Goal: Task Accomplishment & Management: Manage account settings

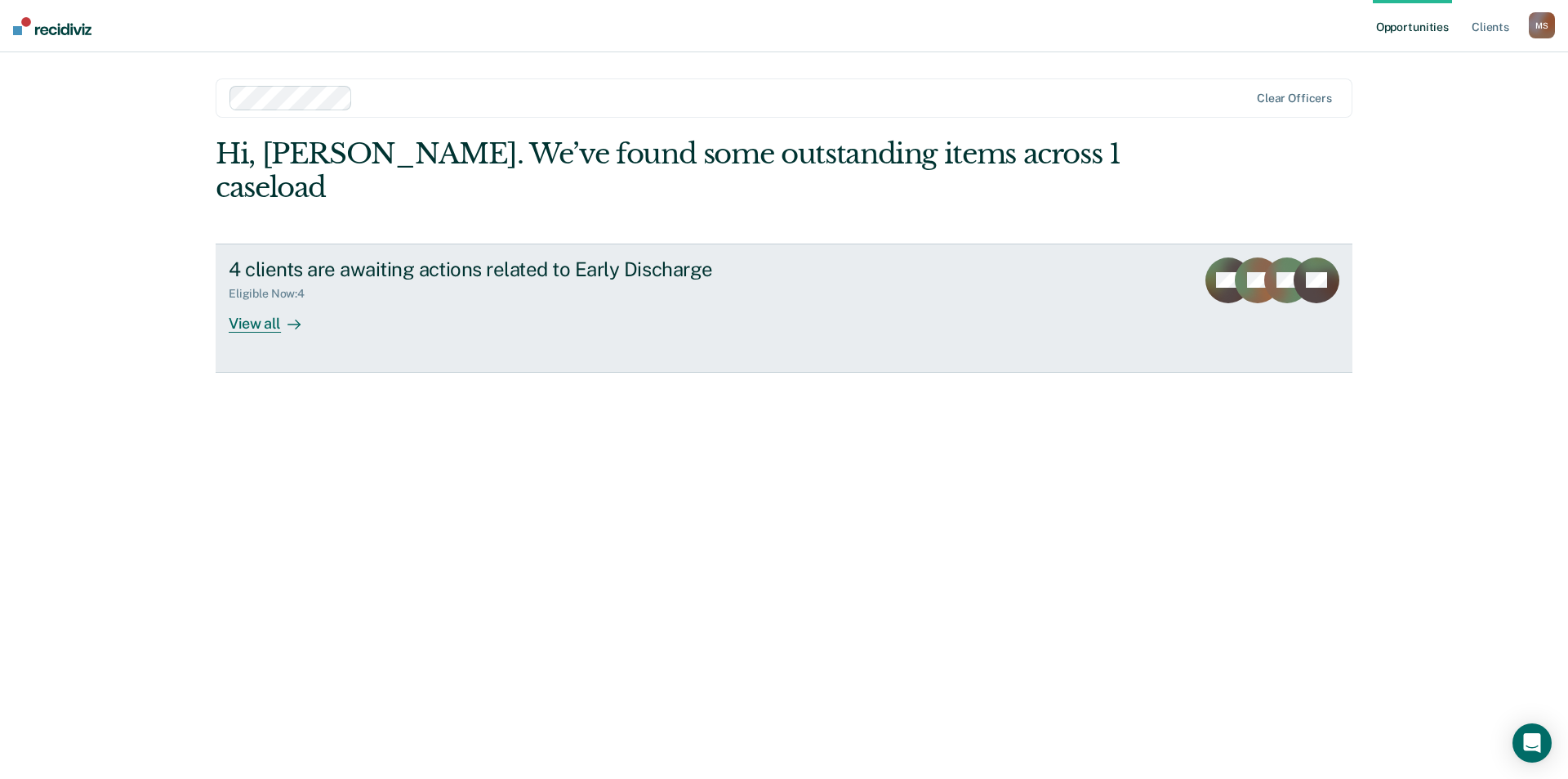
click at [247, 301] on div "View all" at bounding box center [274, 317] width 91 height 32
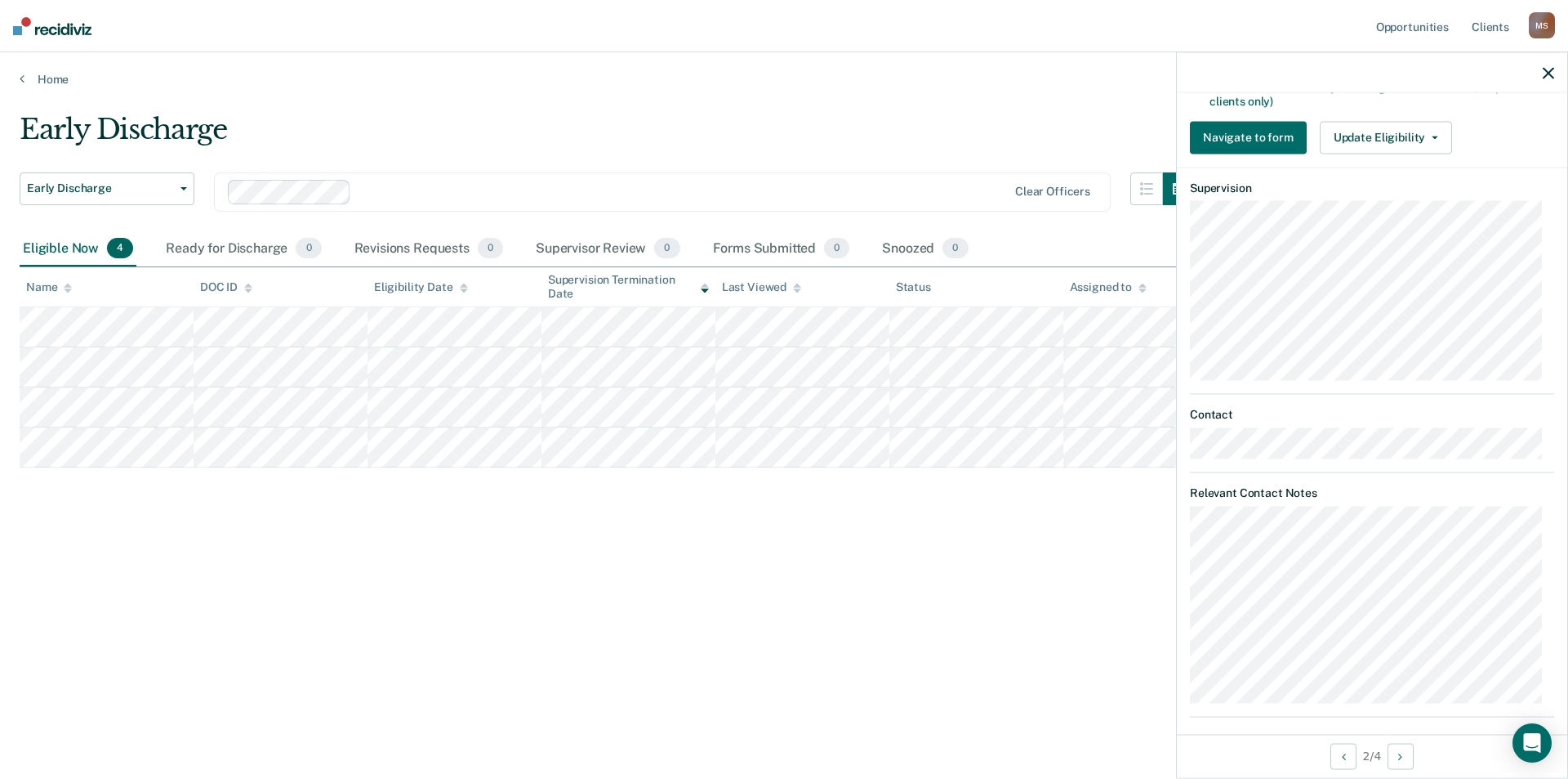
scroll to position [586, 0]
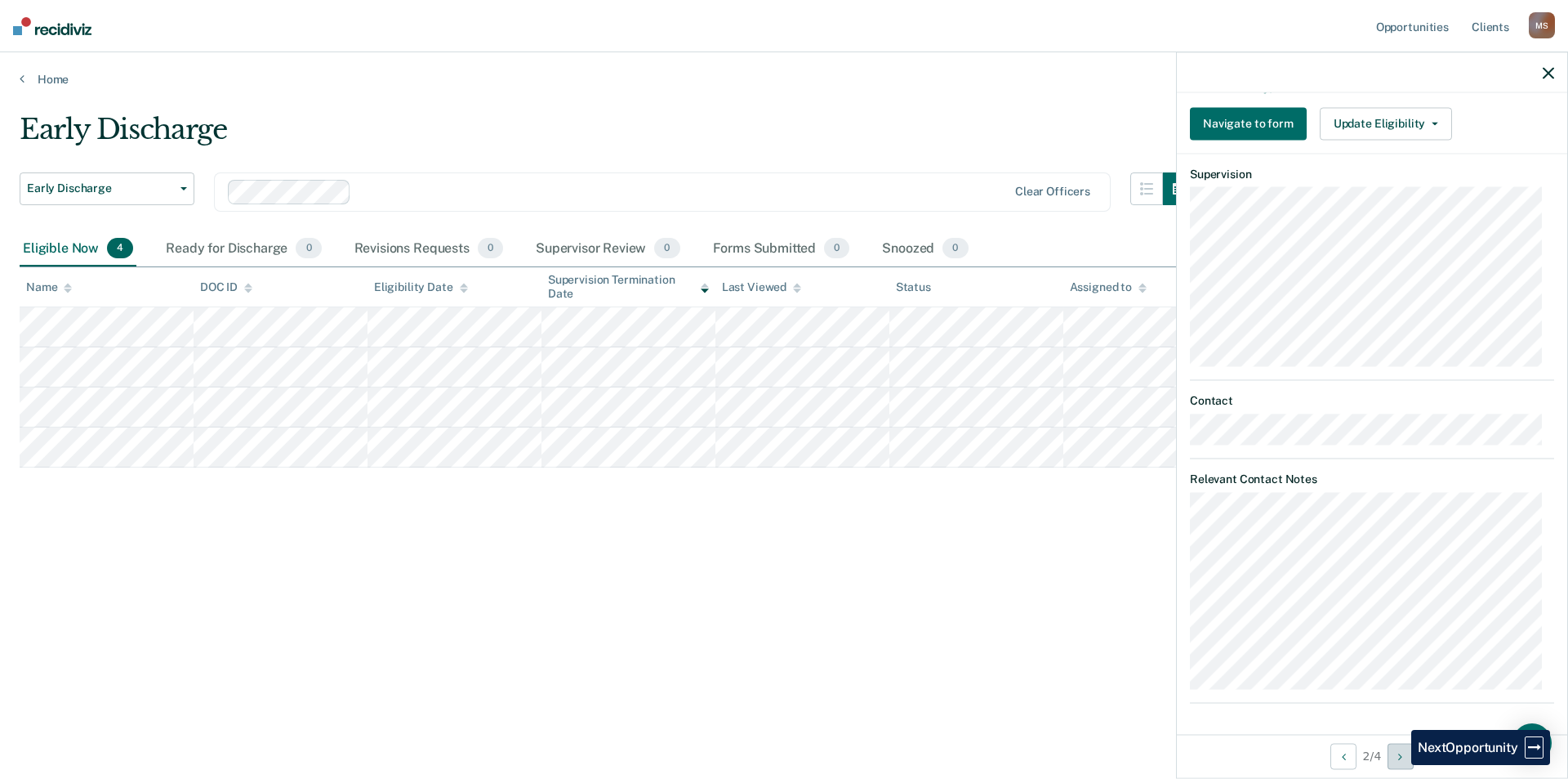
click at [1399, 765] on button "Next Opportunity" at bounding box center [1400, 756] width 26 height 26
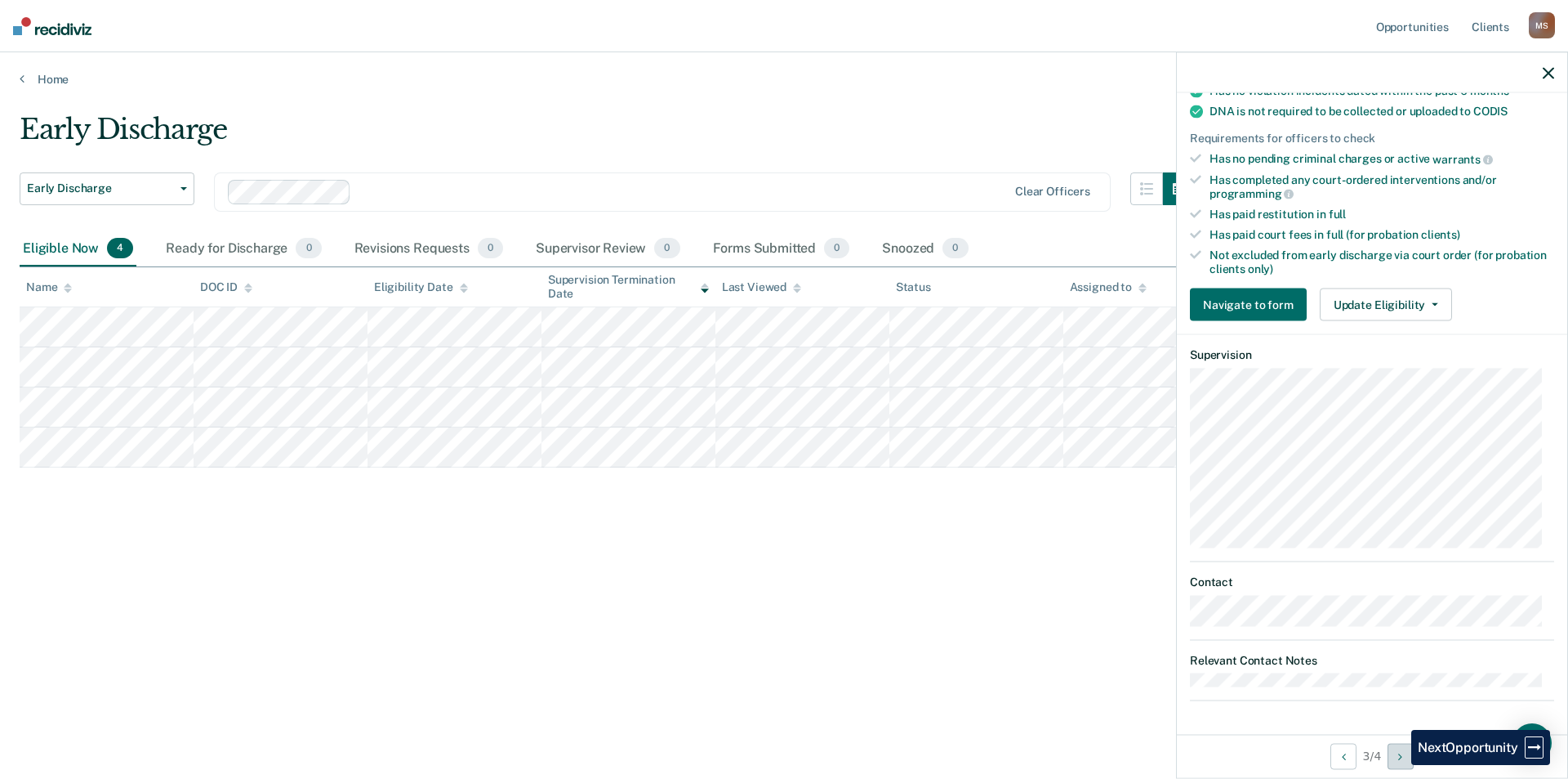
scroll to position [354, 0]
click at [1401, 768] on button "Next Opportunity" at bounding box center [1400, 756] width 26 height 26
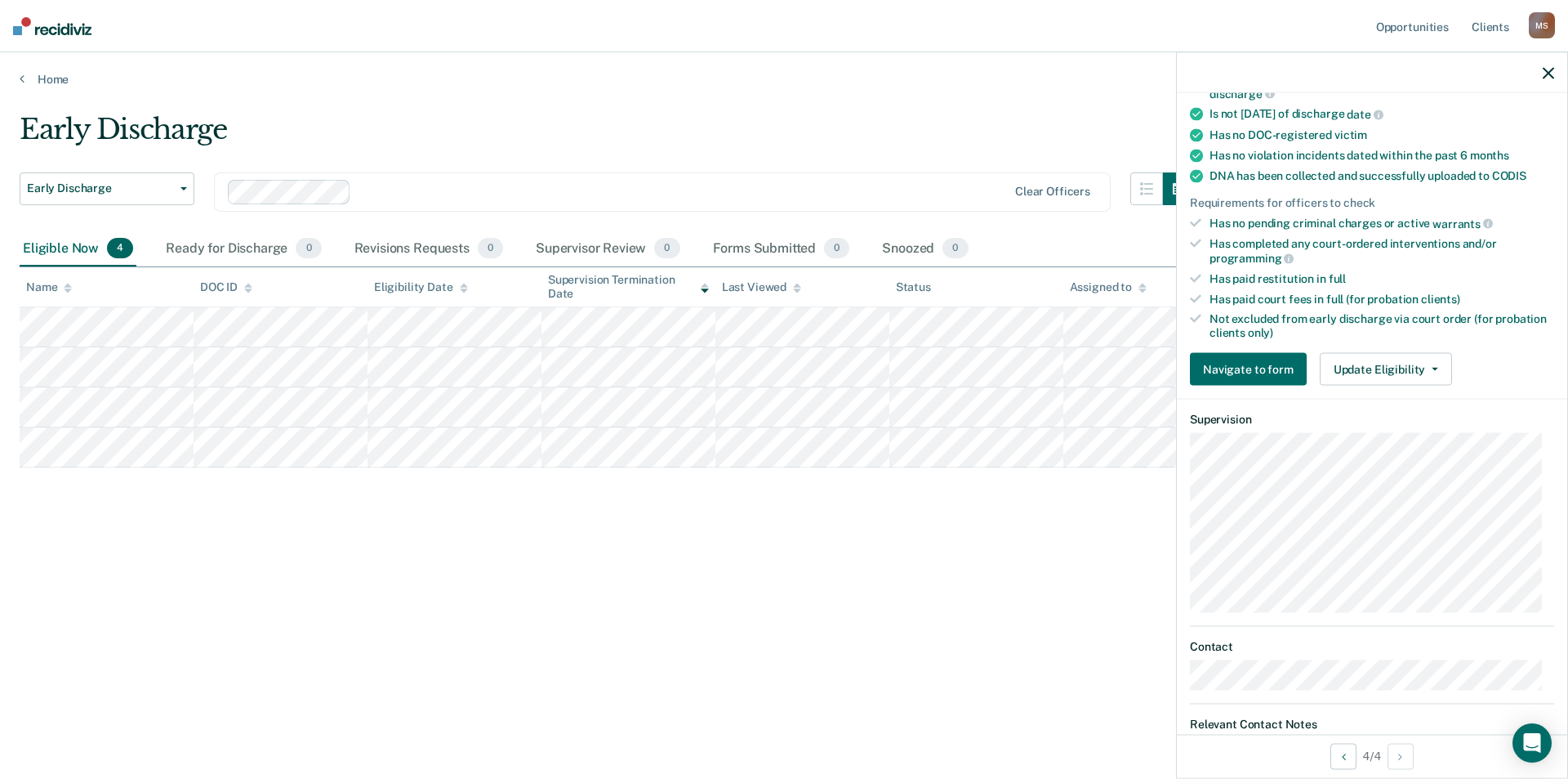
scroll to position [463, 0]
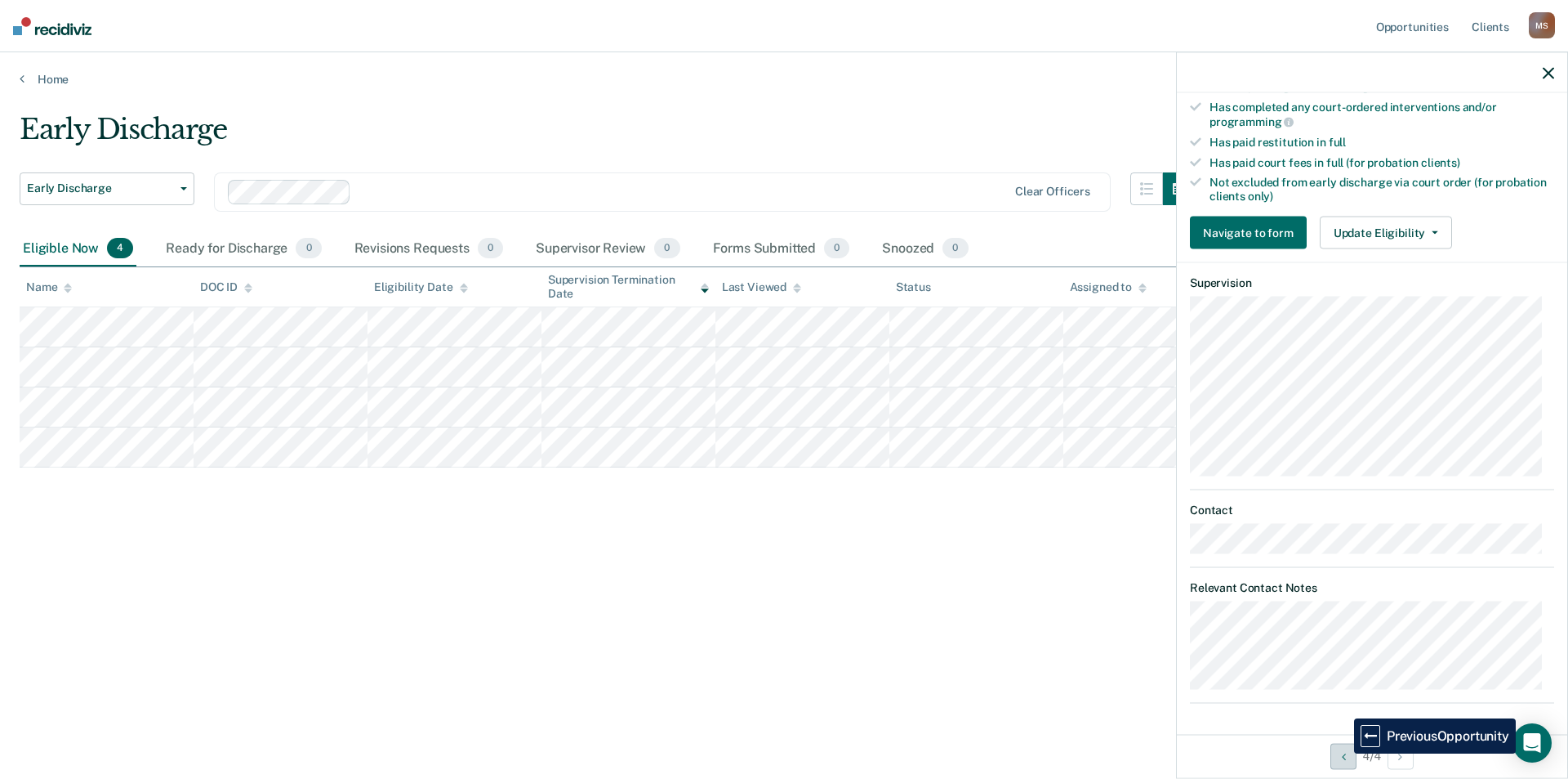
click at [1342, 753] on icon "Previous Opportunity" at bounding box center [1344, 756] width 4 height 12
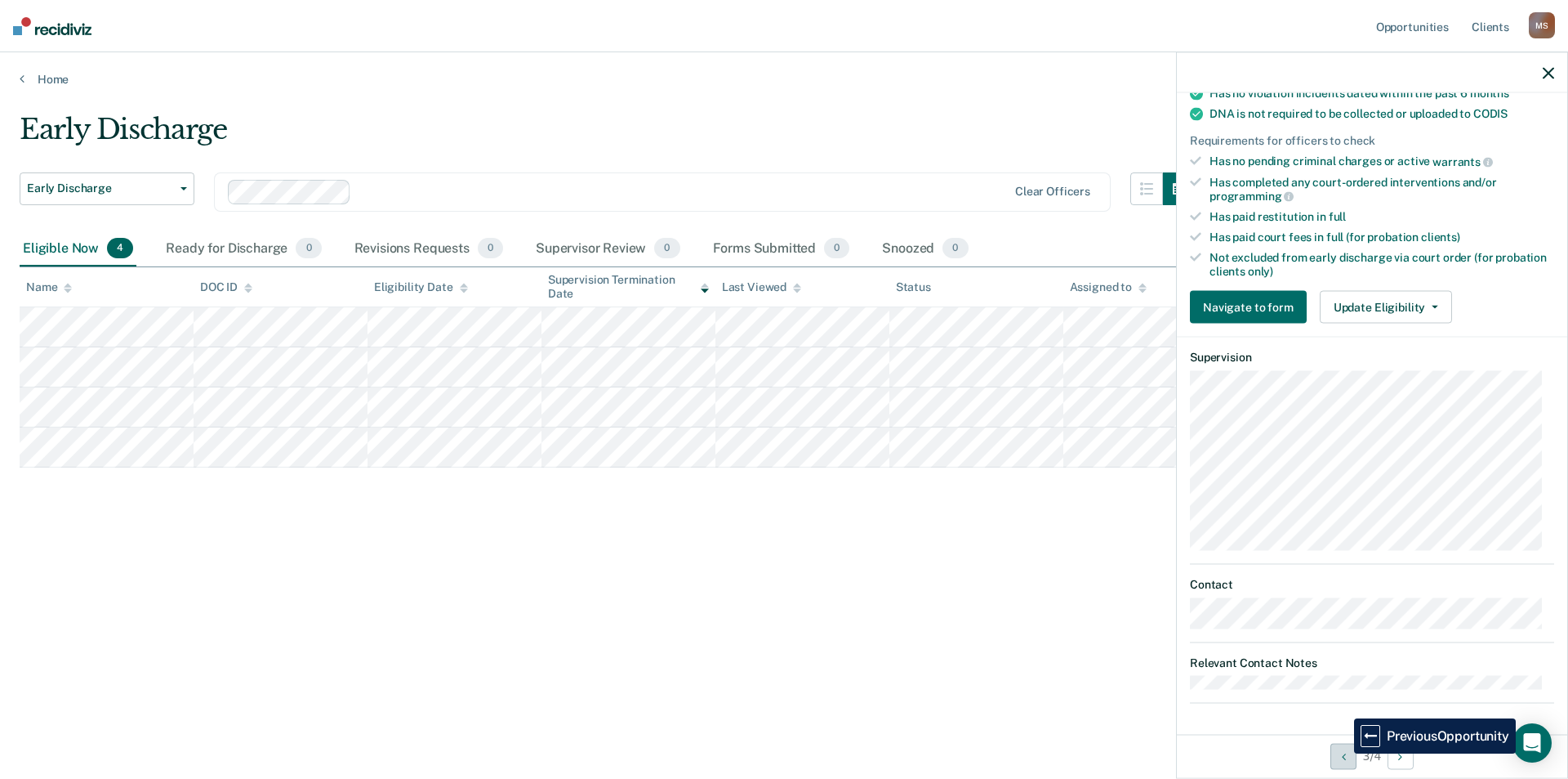
click at [1342, 753] on icon "Previous Opportunity" at bounding box center [1344, 756] width 4 height 12
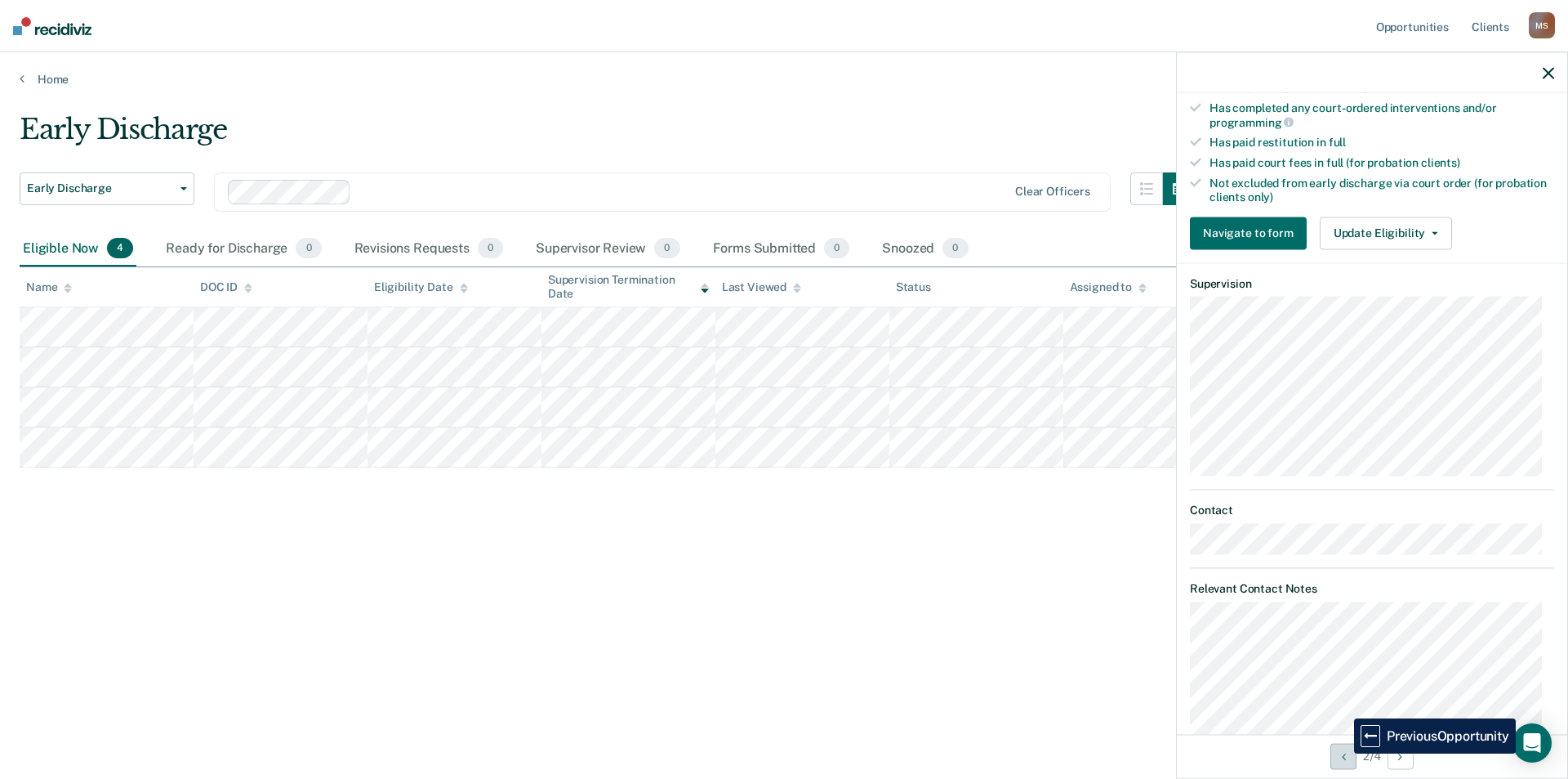
click at [1342, 753] on icon "Previous Opportunity" at bounding box center [1344, 756] width 4 height 12
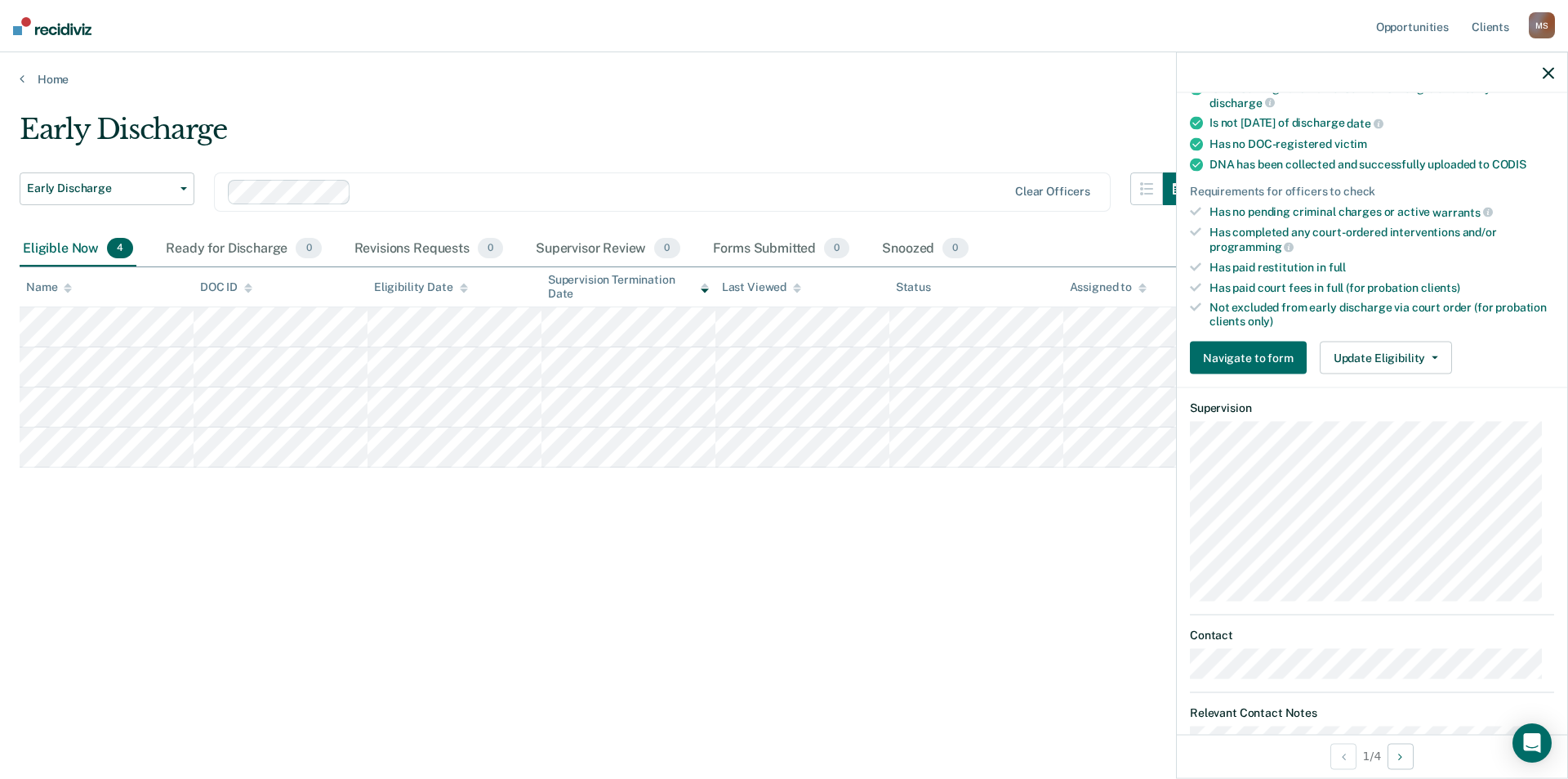
scroll to position [0, 0]
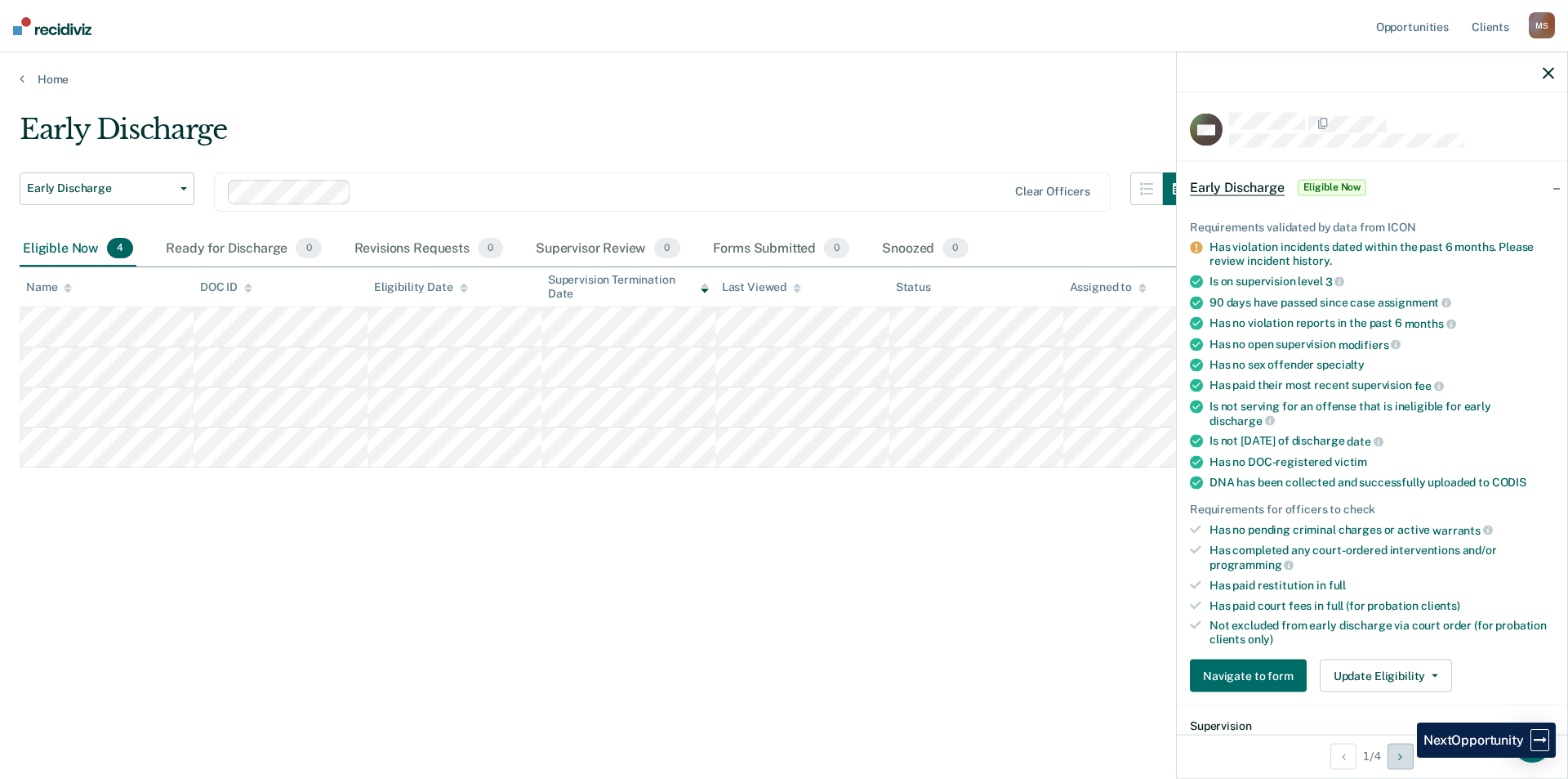
click at [1402, 757] on icon "Next Opportunity" at bounding box center [1400, 756] width 4 height 12
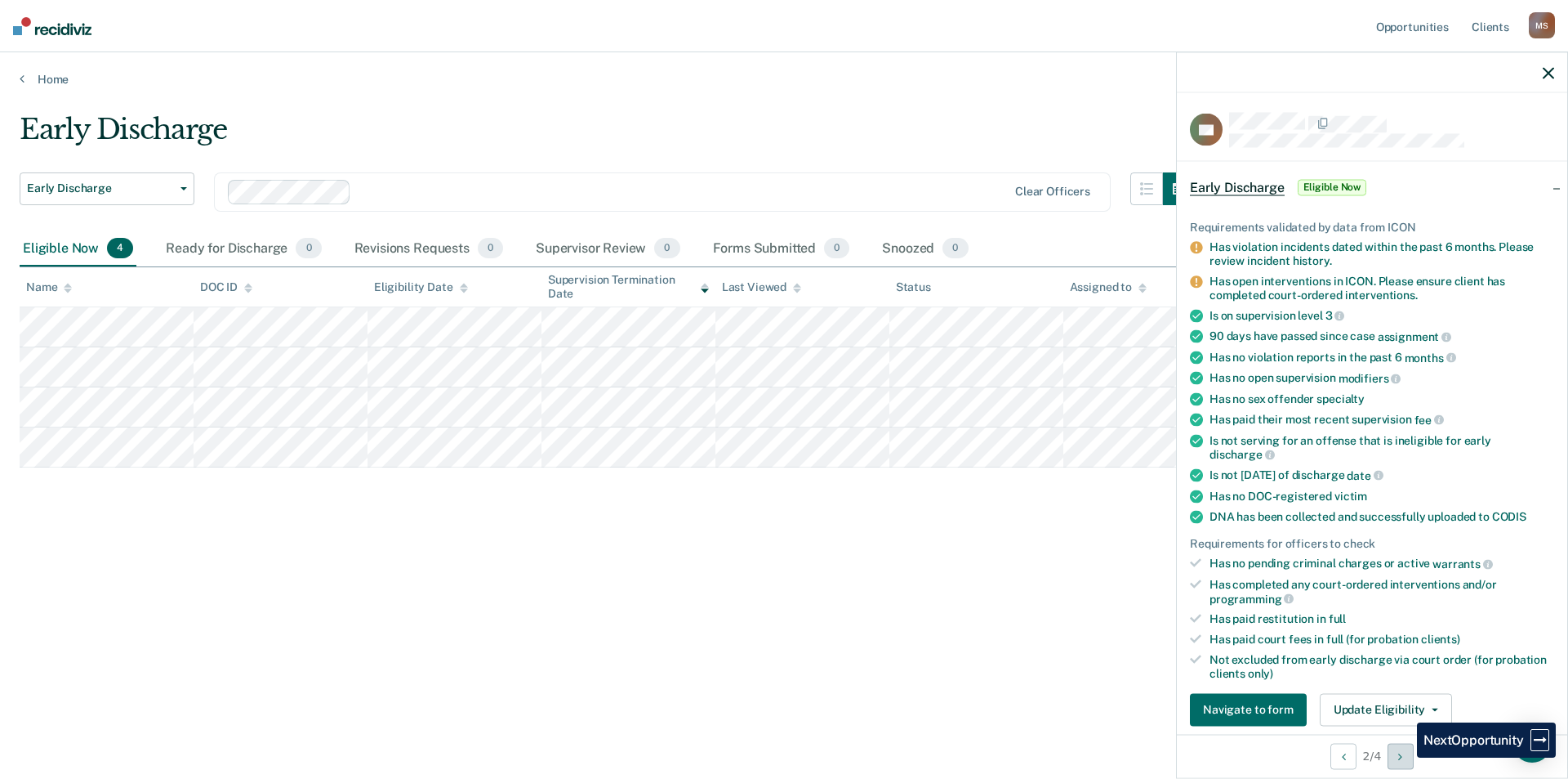
click at [1402, 757] on icon "Next Opportunity" at bounding box center [1400, 756] width 4 height 12
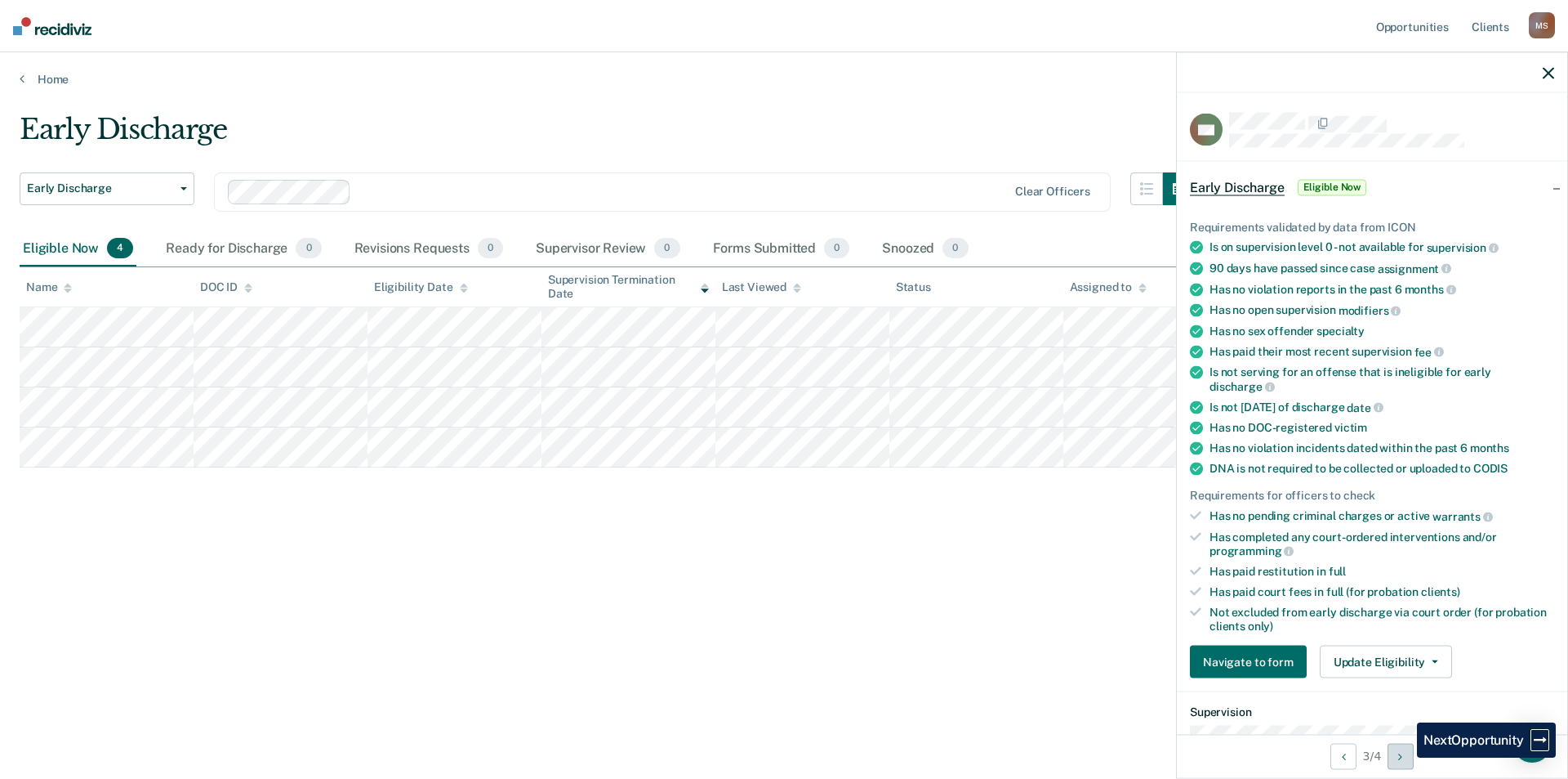
click at [1402, 757] on icon "Next Opportunity" at bounding box center [1400, 756] width 4 height 12
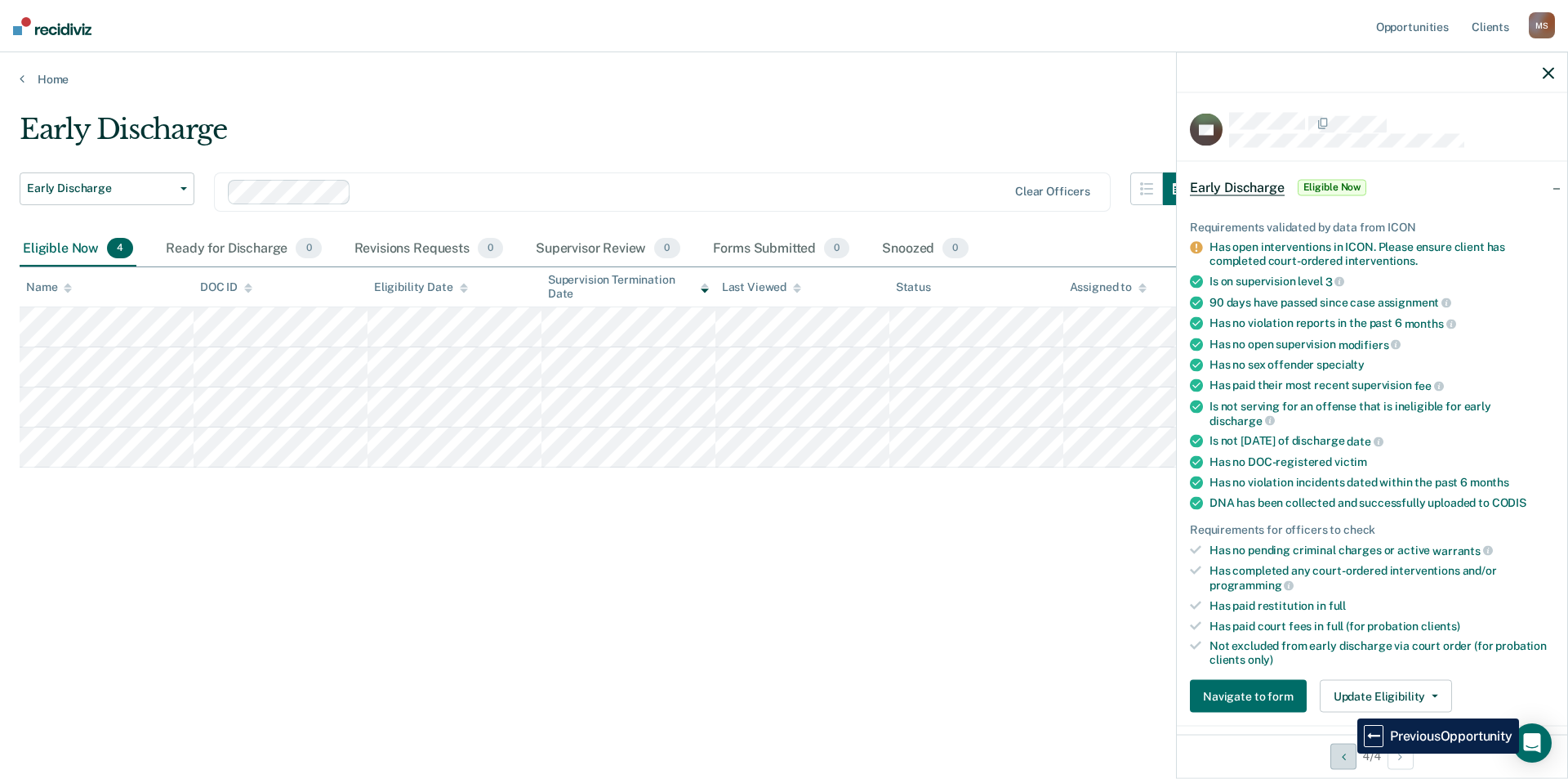
click at [1346, 753] on button "Previous Opportunity" at bounding box center [1343, 756] width 26 height 26
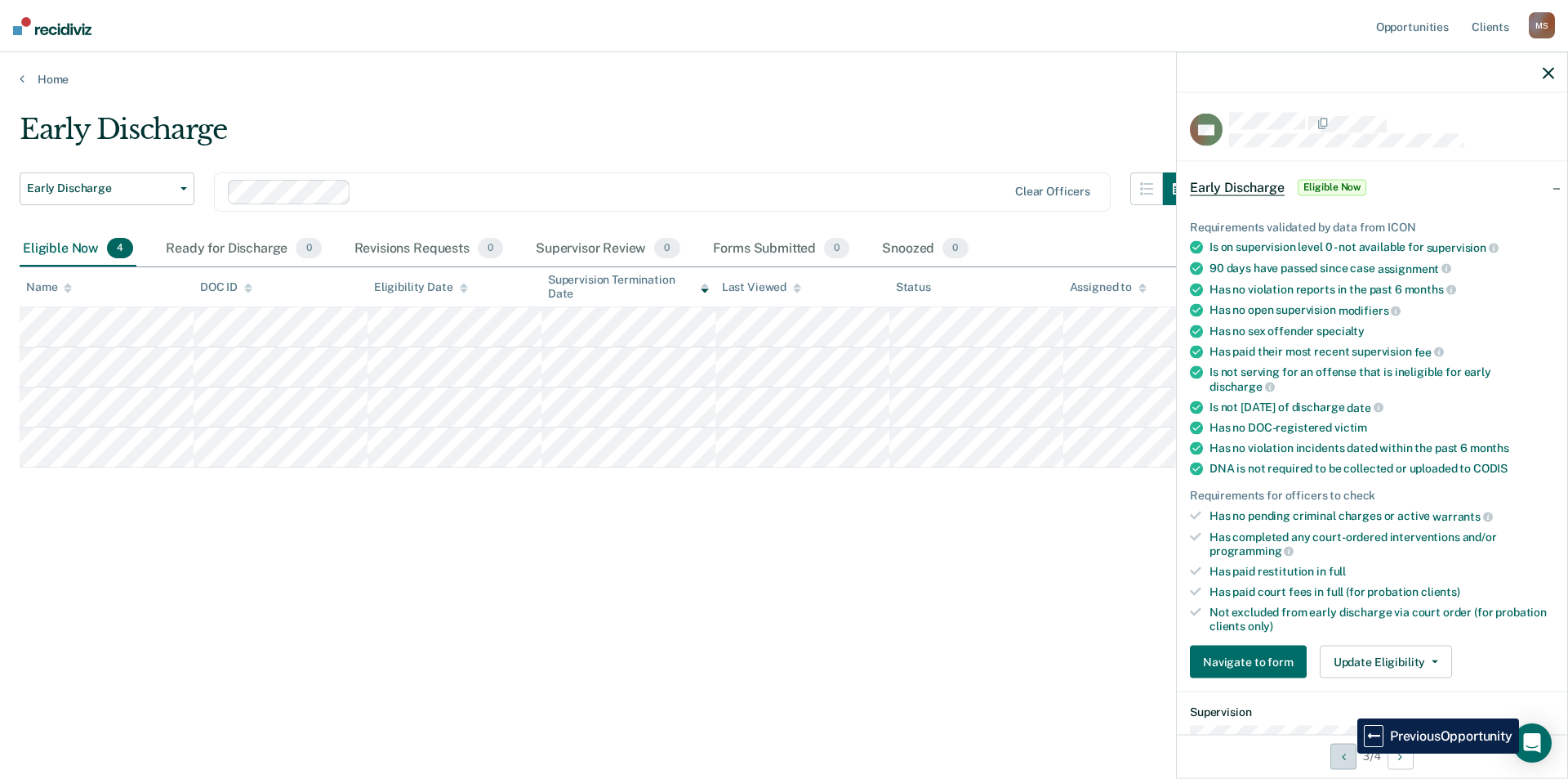
click at [1346, 753] on button "Previous Opportunity" at bounding box center [1343, 756] width 26 height 26
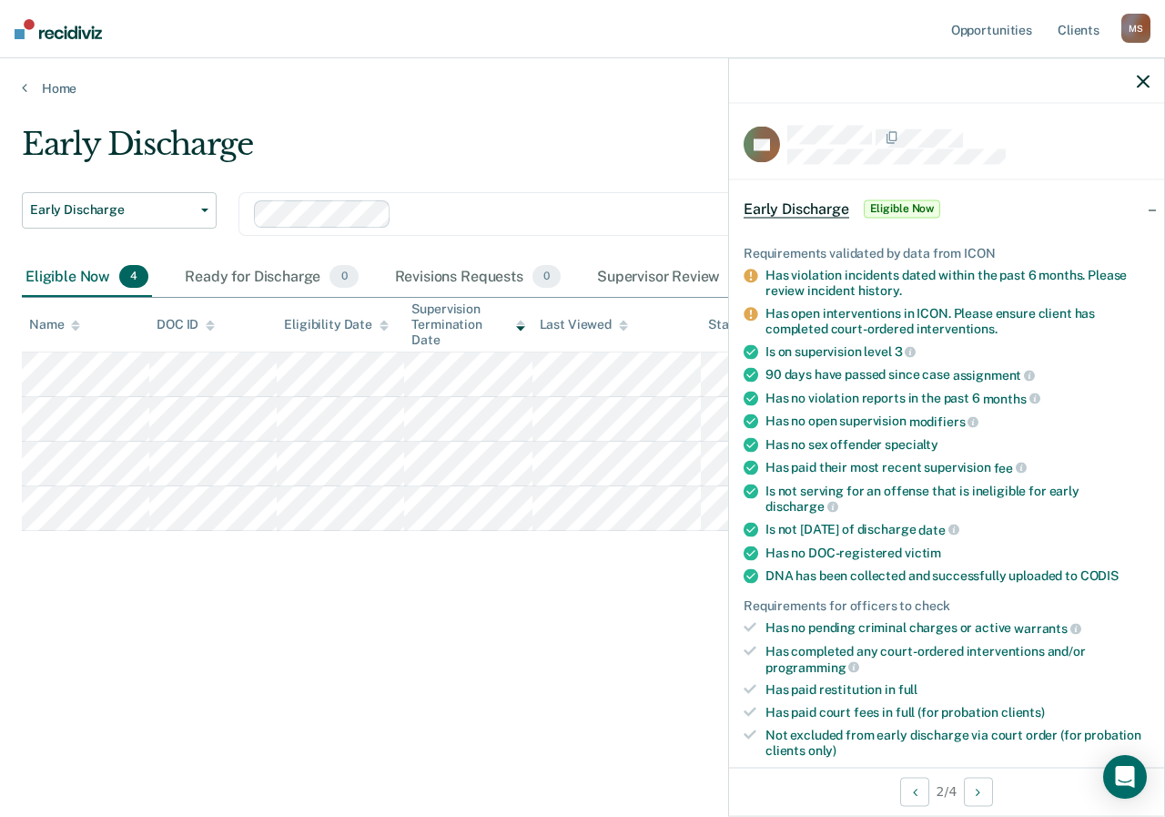
scroll to position [91, 0]
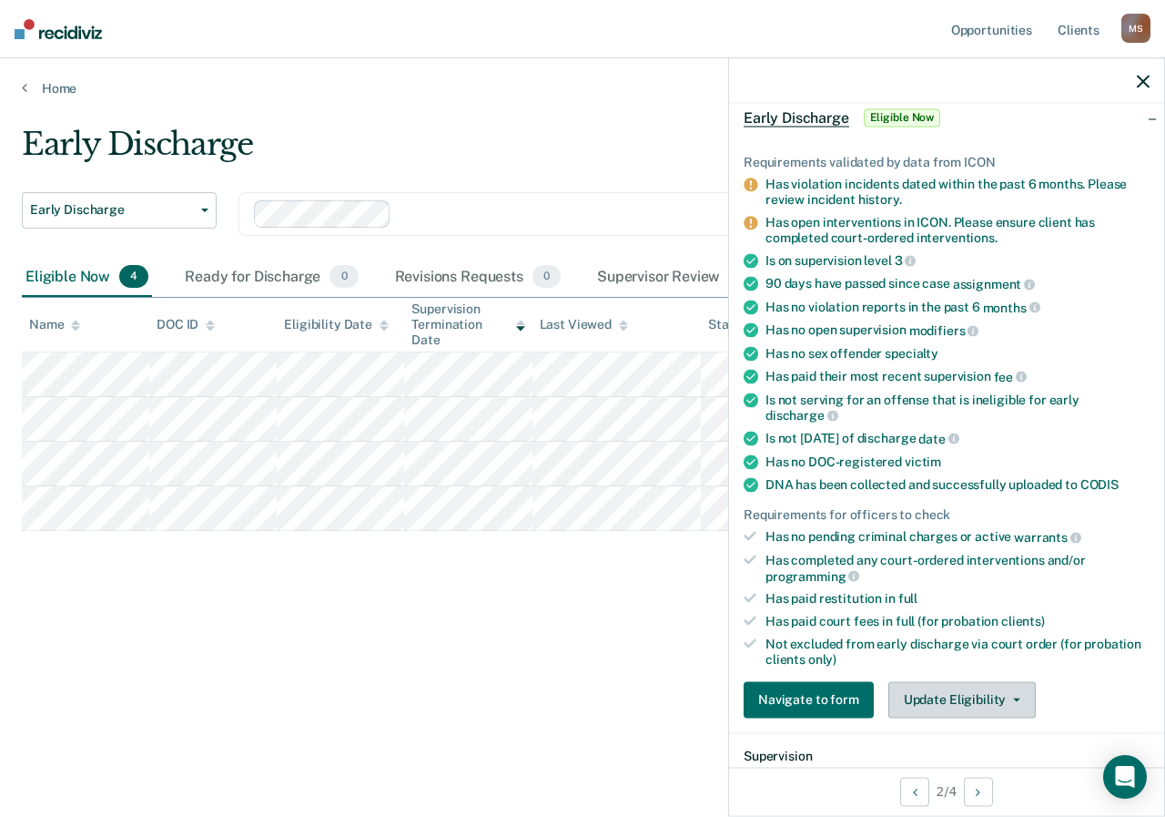
click at [973, 701] on button "Update Eligibility" at bounding box center [963, 699] width 148 height 36
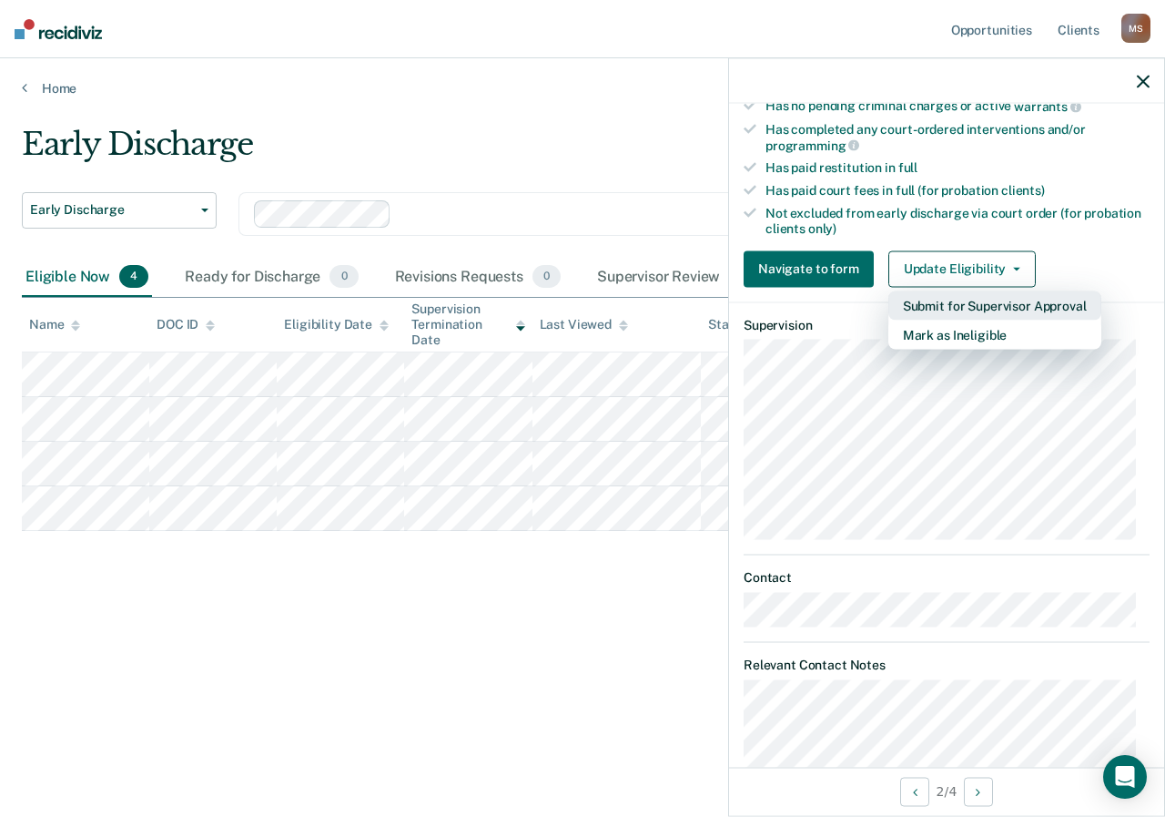
scroll to position [431, 0]
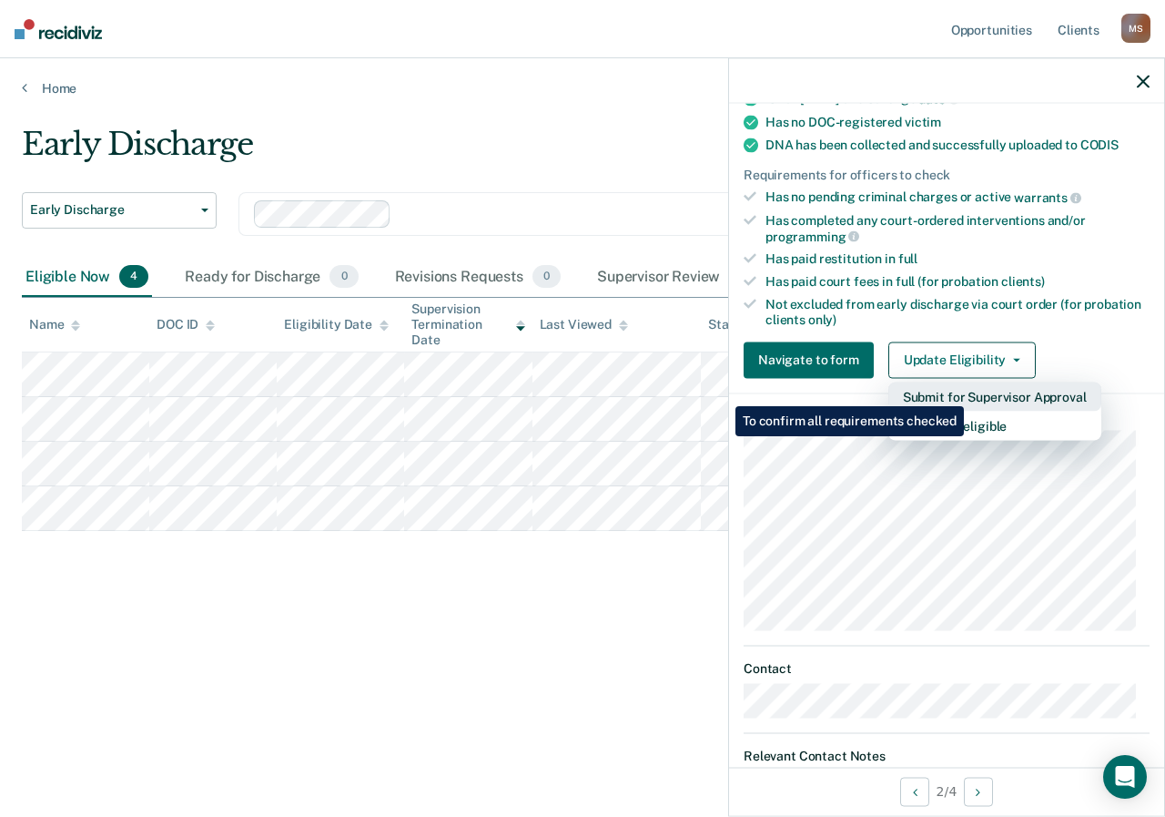
click at [967, 392] on button "Submit for Supervisor Approval" at bounding box center [995, 396] width 213 height 29
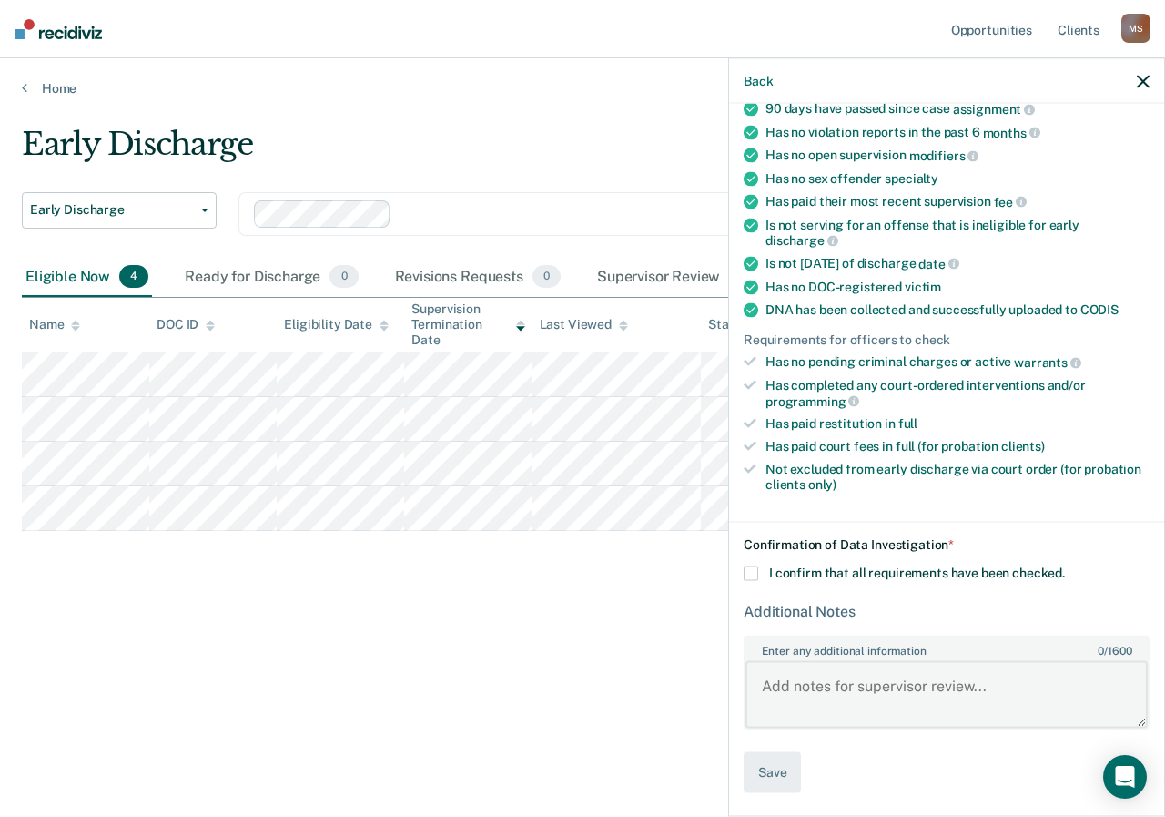
click at [823, 685] on textarea "Enter any additional information 0 / 1600" at bounding box center [947, 693] width 402 height 67
click at [787, 668] on textarea "Enter any additional information 0 / 1600" at bounding box center [947, 693] width 402 height 67
click at [833, 703] on textarea "ASAC eval completed. Started treatment then sent to jail." at bounding box center [947, 693] width 402 height 67
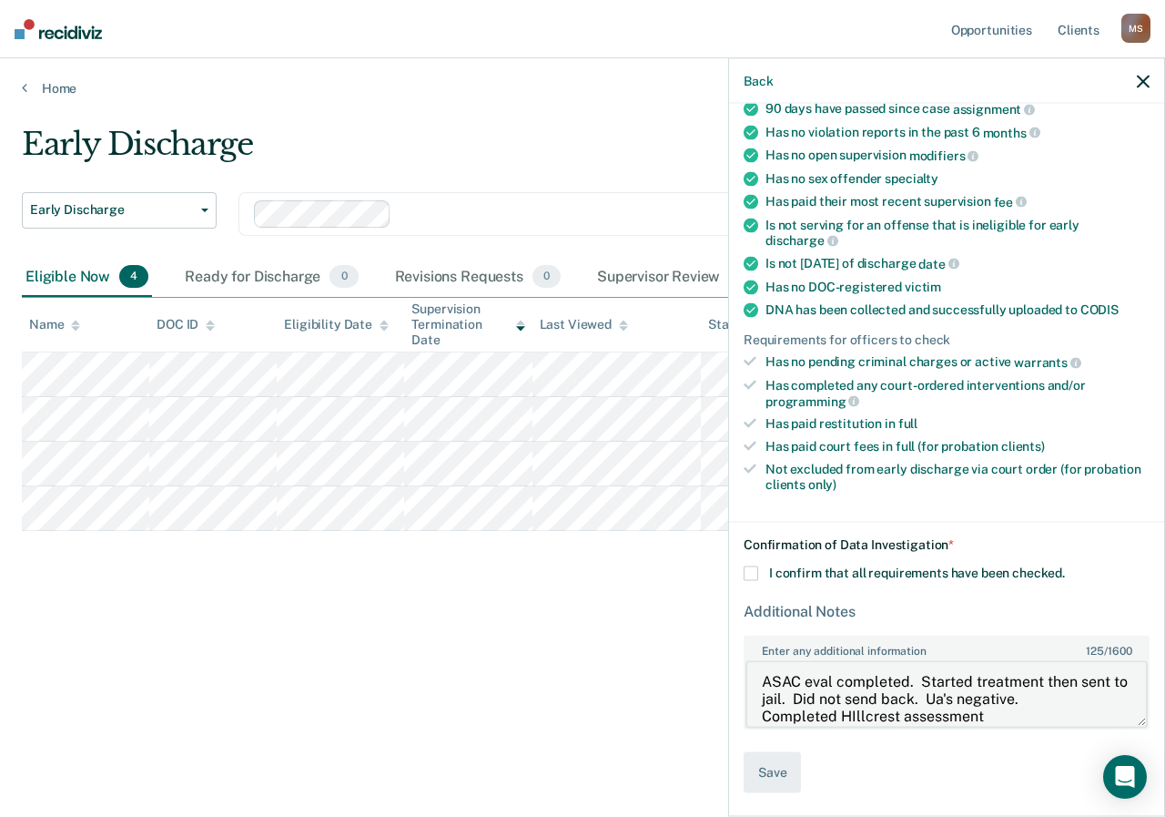
click at [998, 712] on textarea "ASAC eval completed. Started treatment then sent to jail. Did not send back. Ua…" at bounding box center [947, 693] width 402 height 67
click at [756, 567] on span at bounding box center [751, 573] width 15 height 15
click at [1065, 566] on input "I confirm that all requirements have been checked." at bounding box center [1065, 566] width 0 height 0
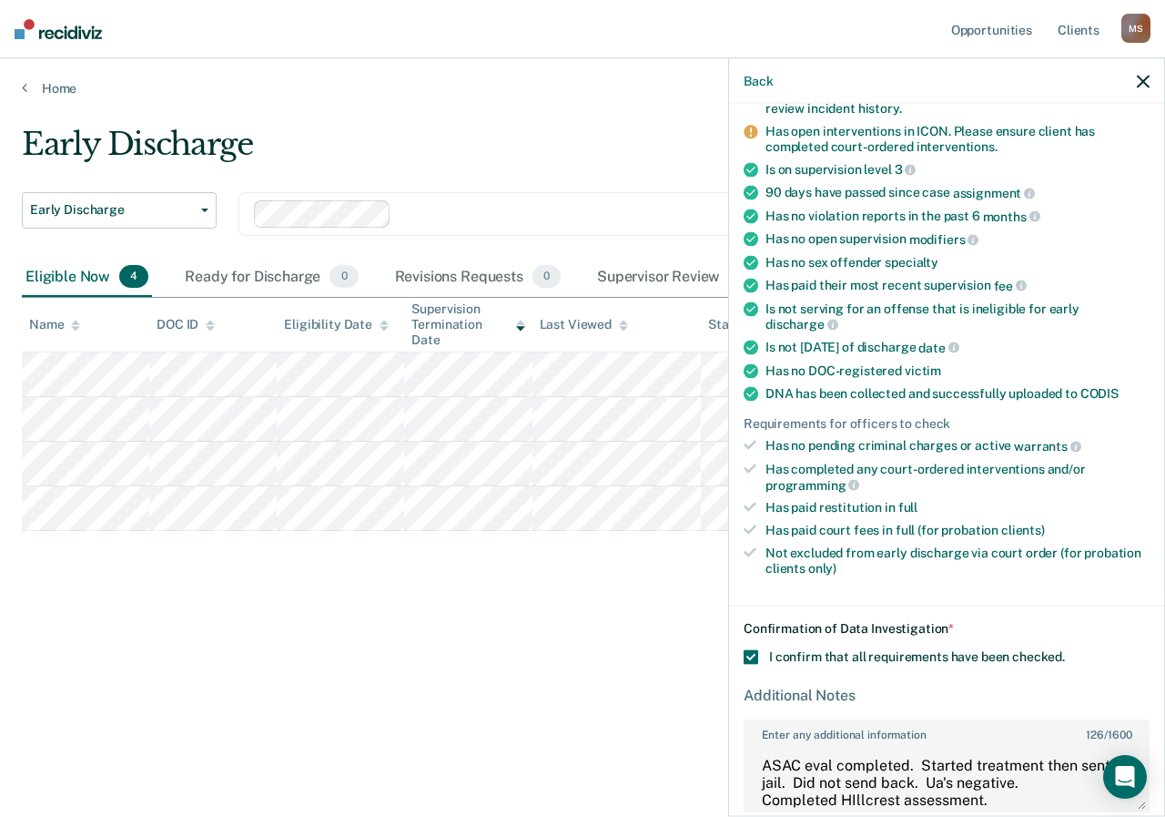
scroll to position [266, 0]
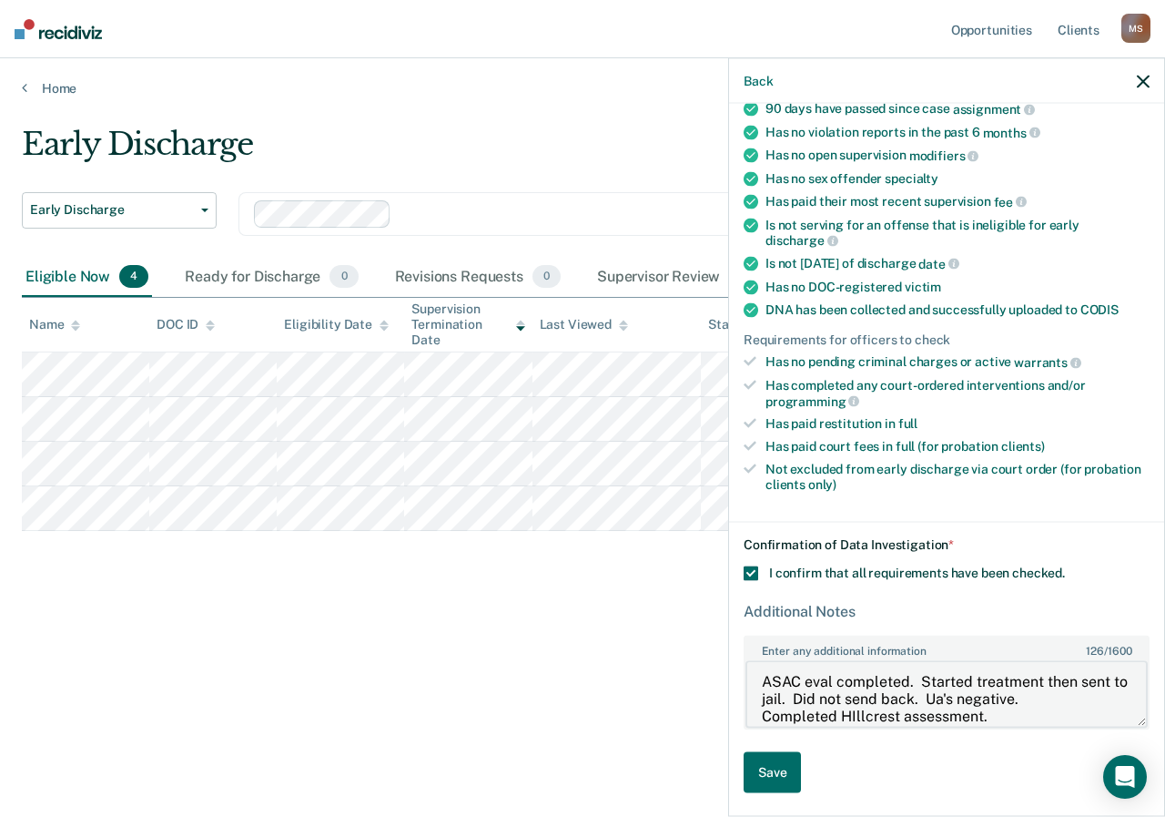
click at [1022, 707] on textarea "ASAC eval completed. Started treatment then sent to jail. Did not send back. Ua…" at bounding box center [947, 693] width 402 height 67
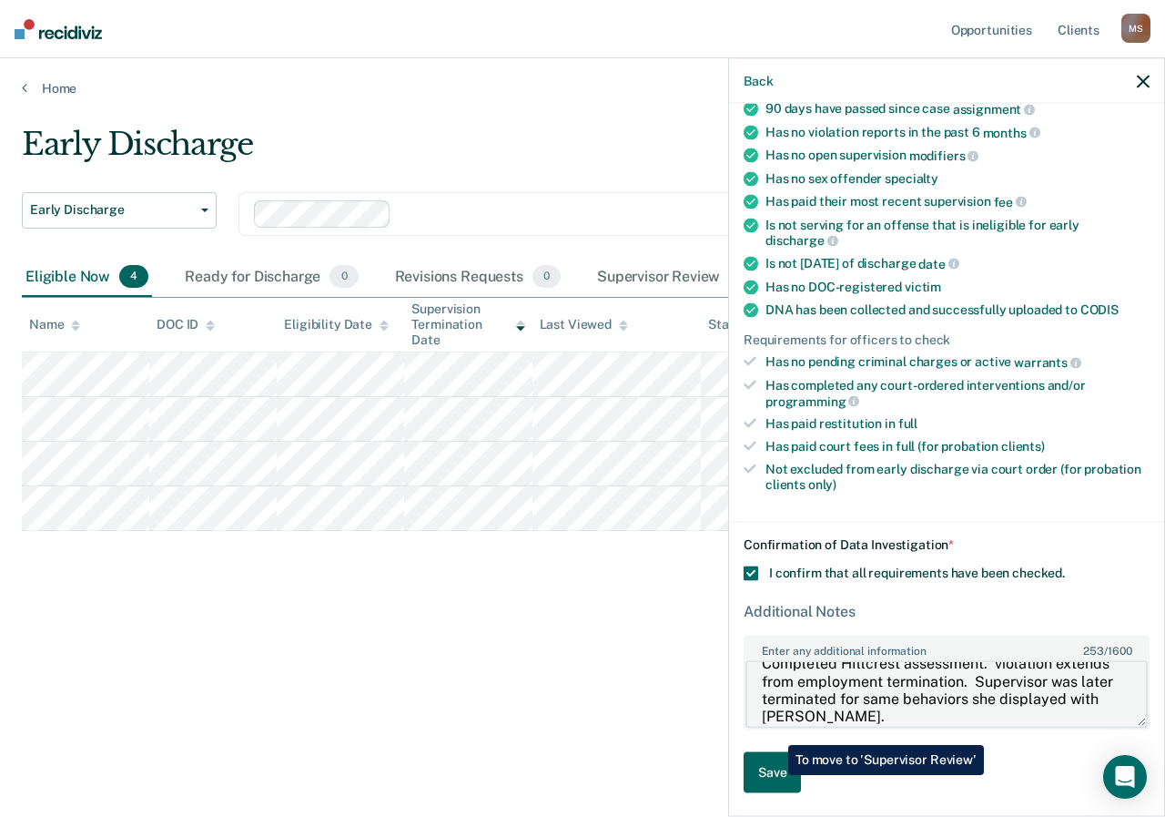
type textarea "ASAC eval completed. Started treatment then sent to jail. Did not send back. Ua…"
click at [775, 775] on button "Save" at bounding box center [772, 772] width 57 height 41
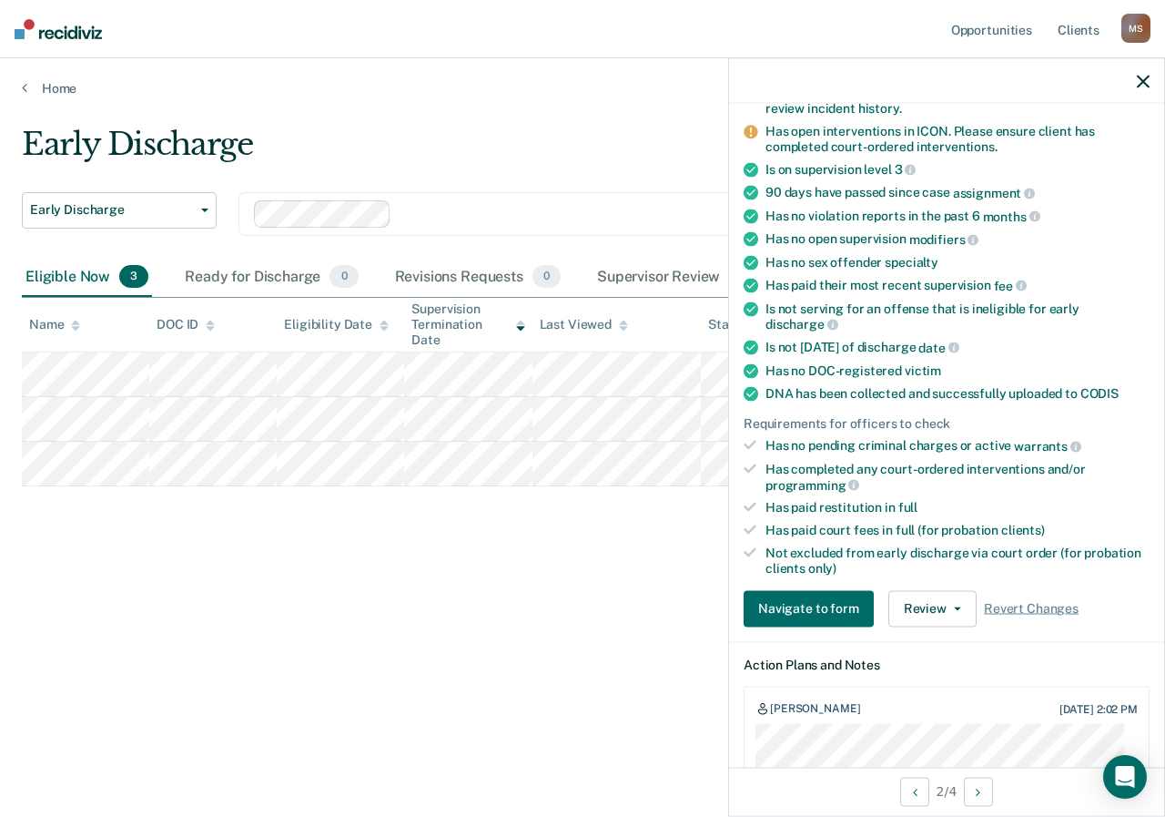
scroll to position [273, 0]
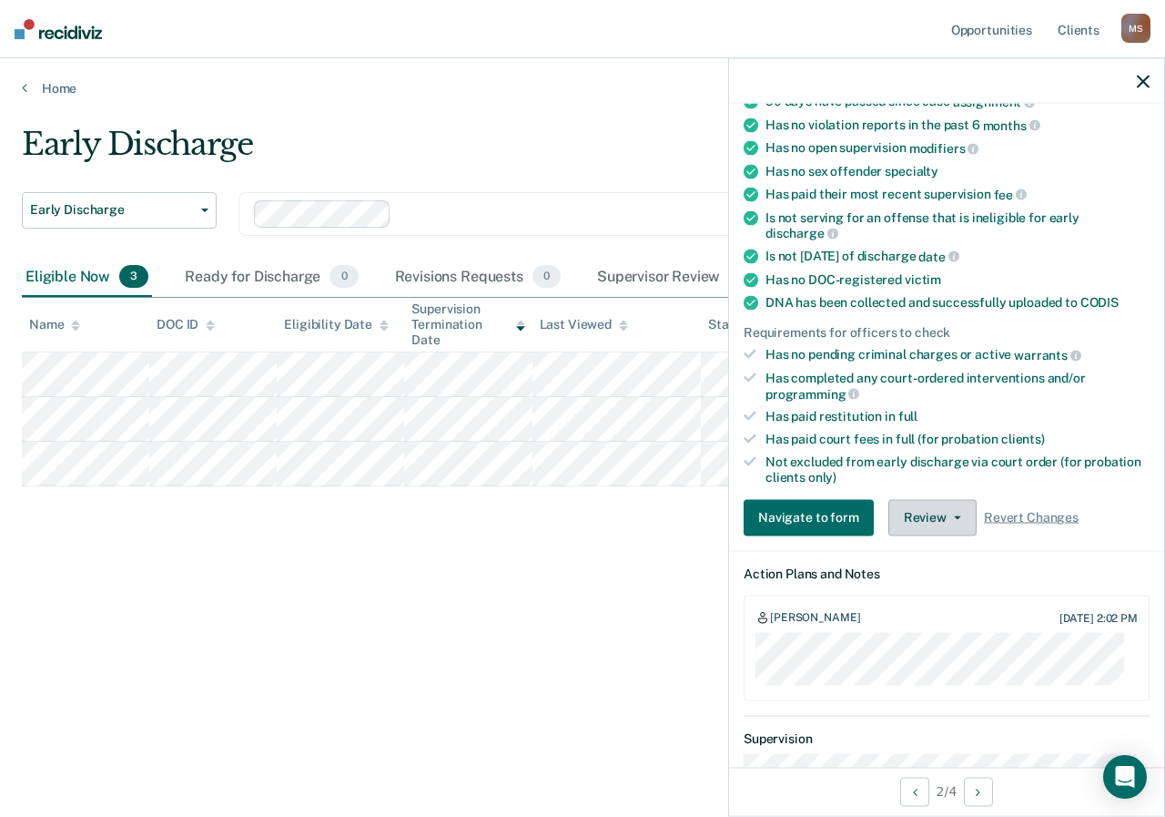
click at [914, 513] on button "Review" at bounding box center [933, 517] width 88 height 36
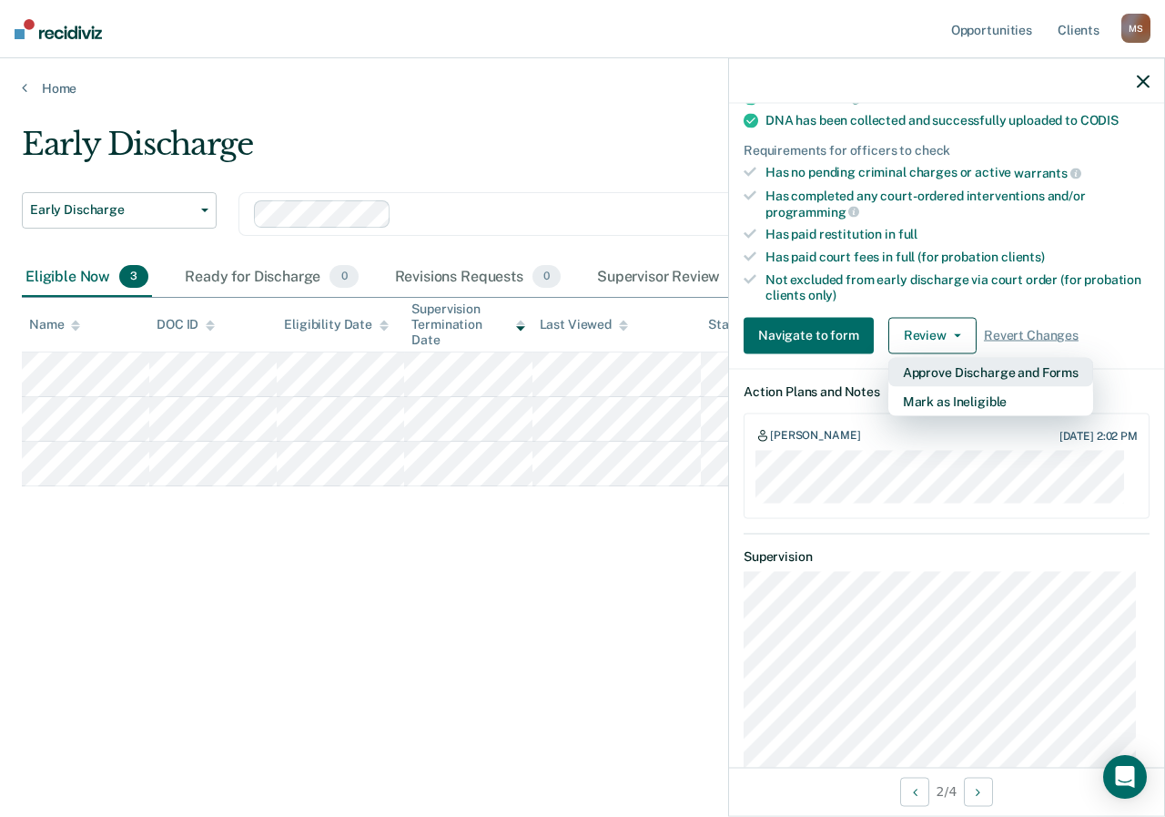
scroll to position [364, 0]
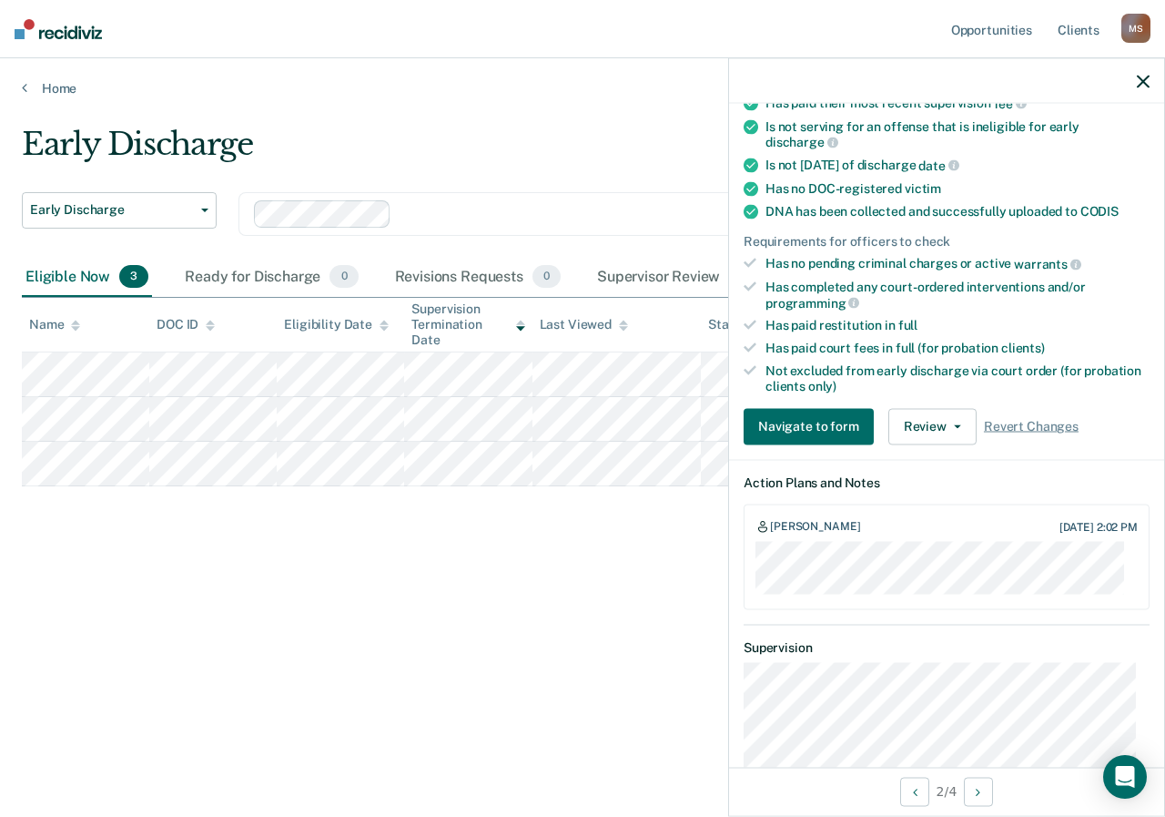
click at [1145, 80] on icon "button" at bounding box center [1143, 81] width 13 height 13
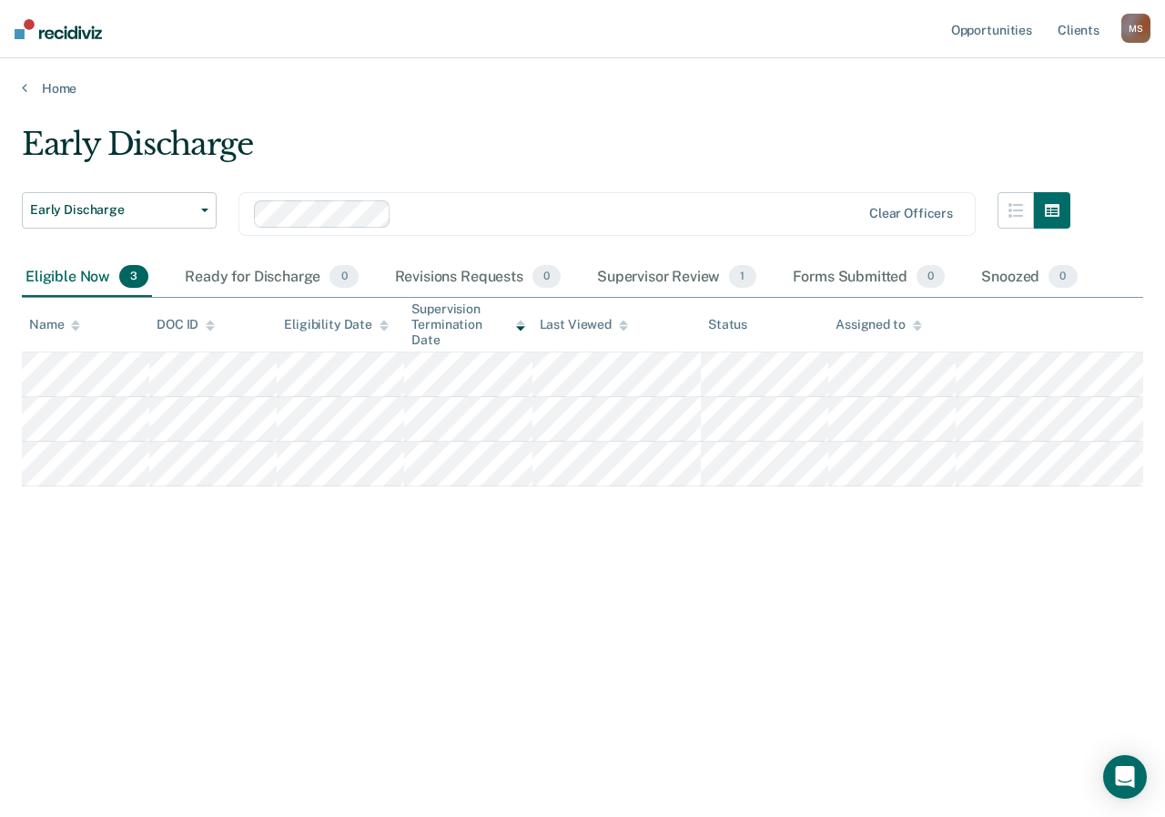
click at [1141, 31] on div "M S" at bounding box center [1136, 28] width 29 height 29
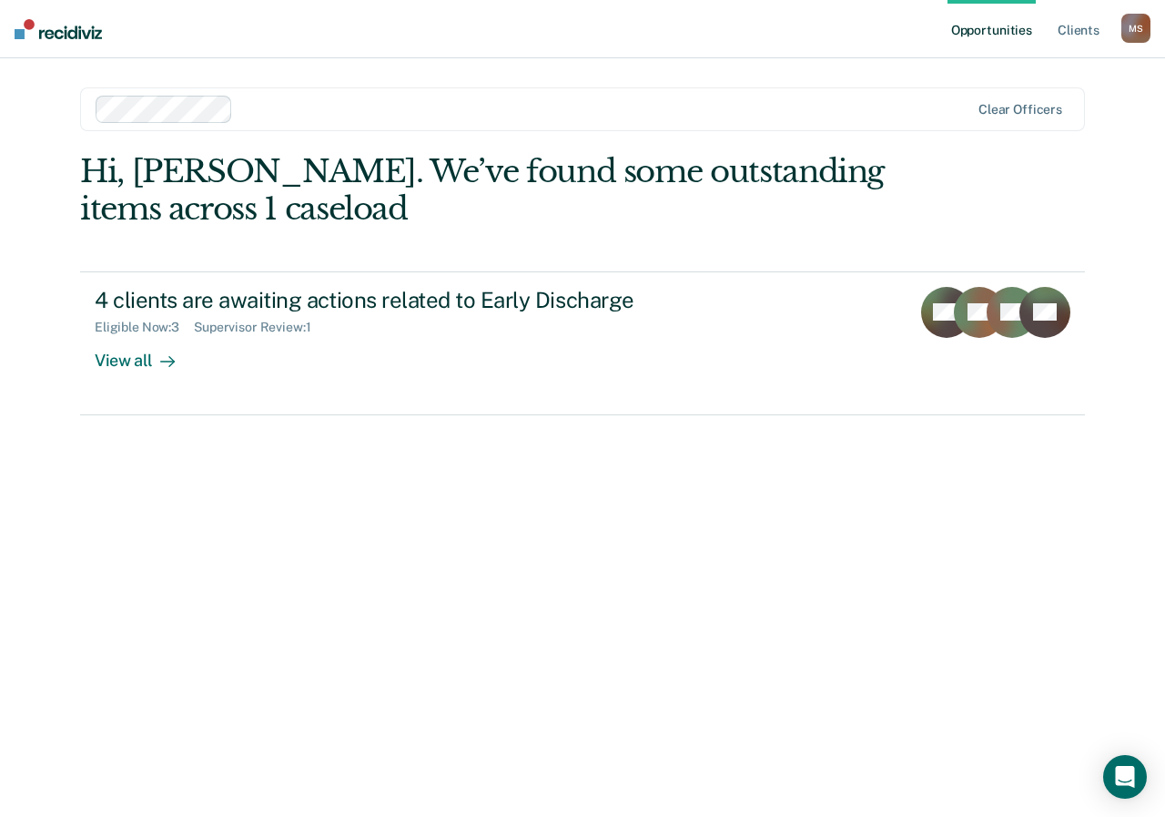
click at [1133, 26] on div "M S" at bounding box center [1136, 28] width 29 height 29
click at [1022, 112] on link "Log Out" at bounding box center [1063, 119] width 147 height 15
